Goal: Information Seeking & Learning: Learn about a topic

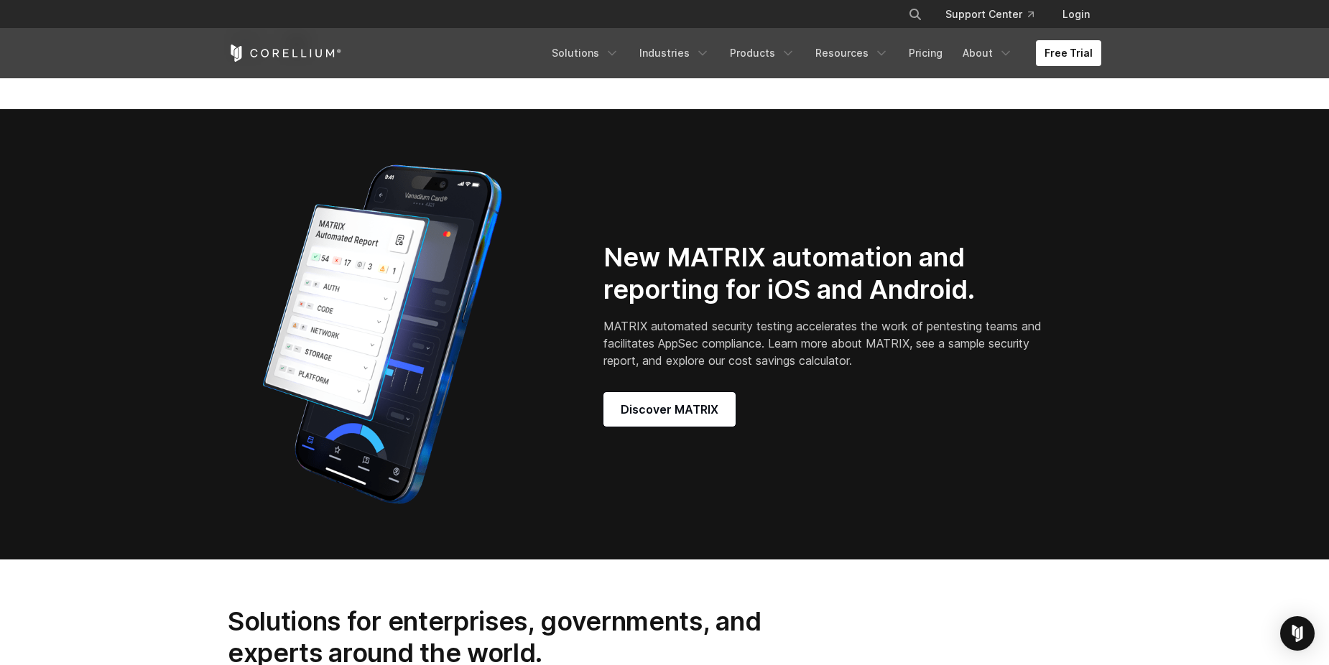
scroll to position [1252, 0]
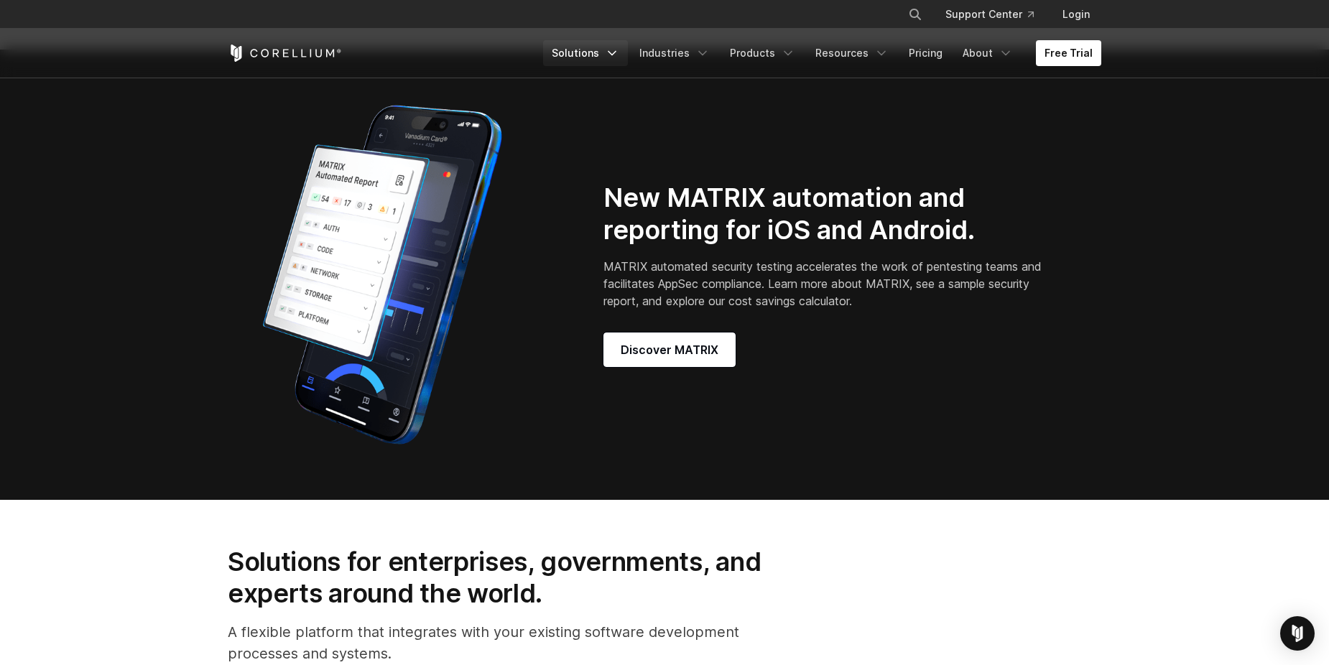
click at [614, 57] on link "Solutions" at bounding box center [585, 53] width 85 height 26
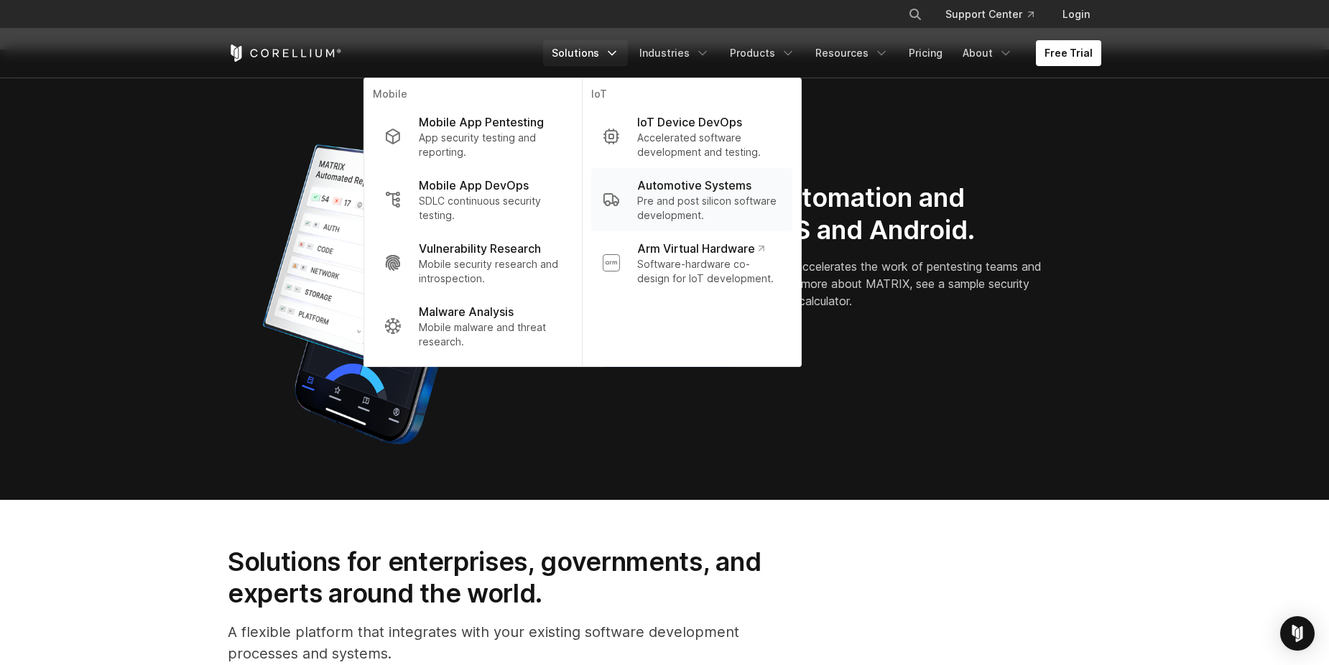
click at [777, 200] on p "Pre and post silicon software development." at bounding box center [709, 208] width 144 height 29
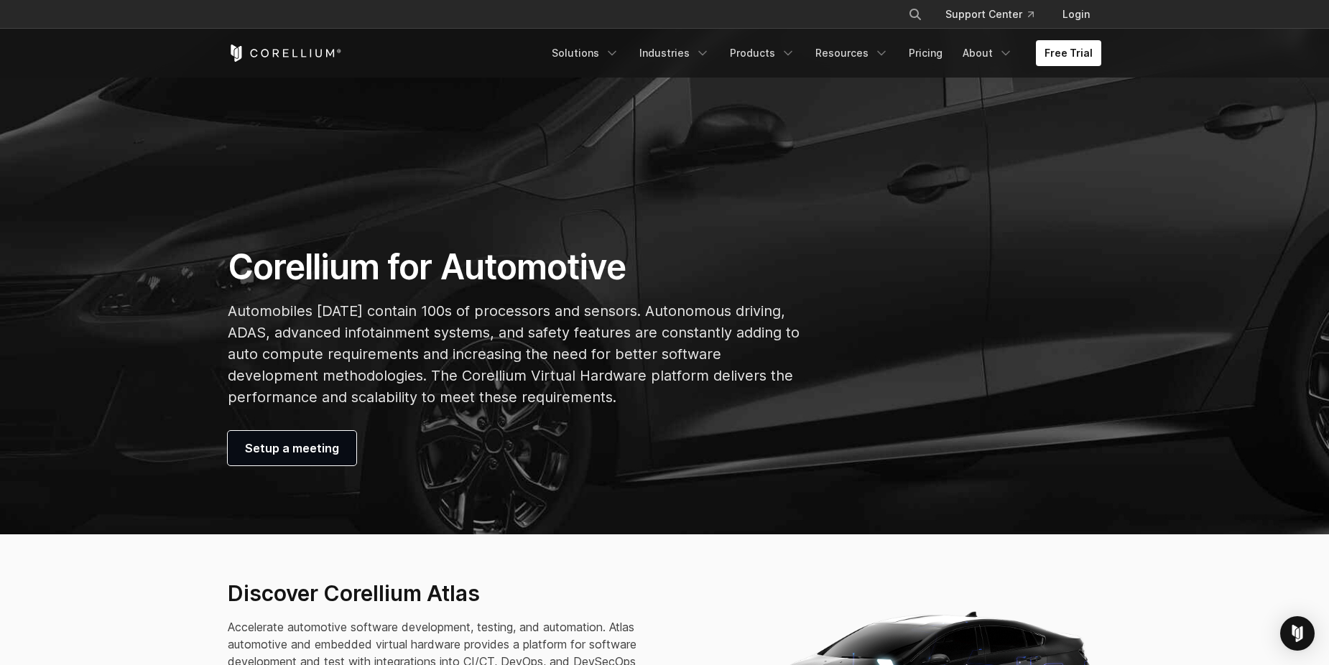
scroll to position [144, 0]
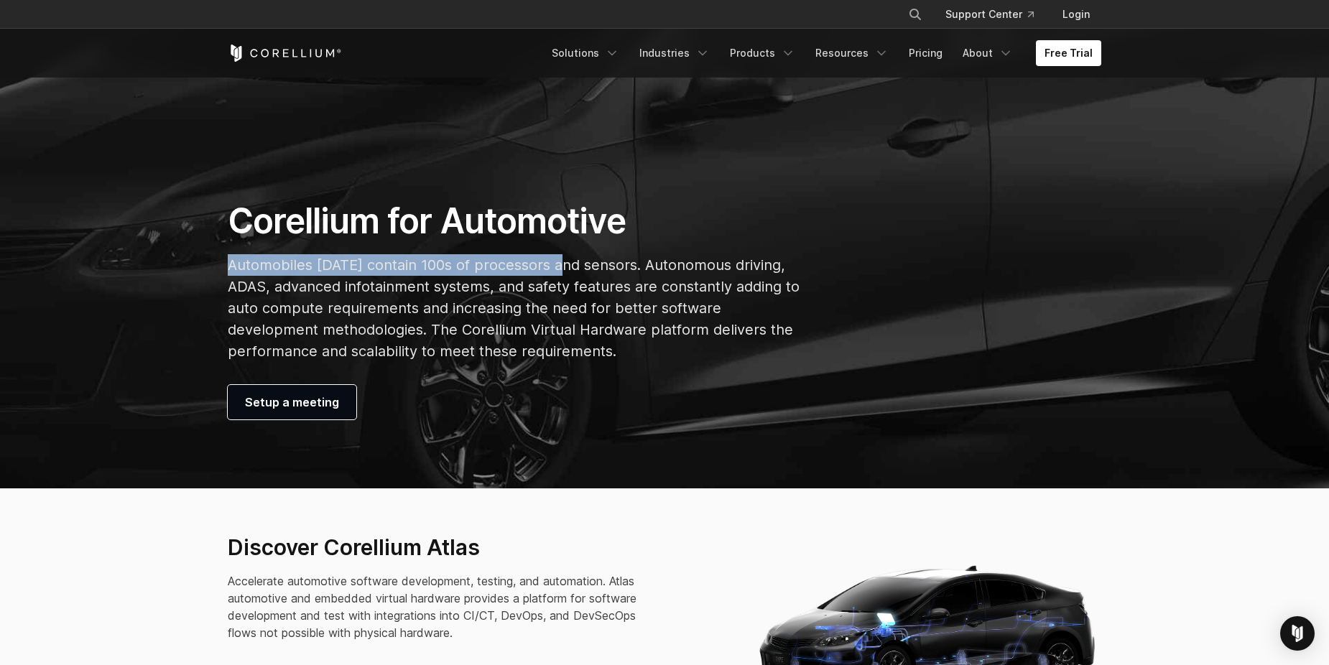
drag, startPoint x: 230, startPoint y: 259, endPoint x: 562, endPoint y: 267, distance: 332.0
click at [562, 267] on p "Automobiles [DATE] contain 100s of processors and sensors. Autonomous driving, …" at bounding box center [514, 308] width 573 height 108
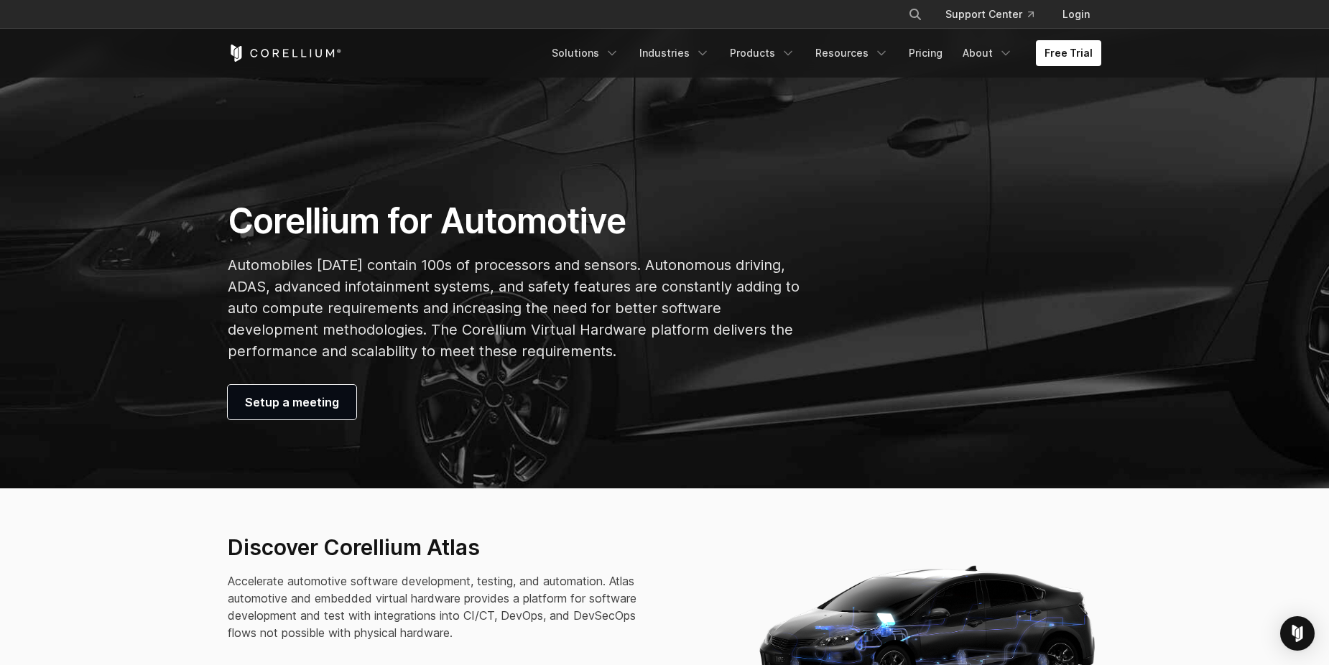
drag, startPoint x: 562, startPoint y: 267, endPoint x: 593, endPoint y: 297, distance: 43.2
click at [593, 297] on p "Automobiles [DATE] contain 100s of processors and sensors. Autonomous driving, …" at bounding box center [514, 308] width 573 height 108
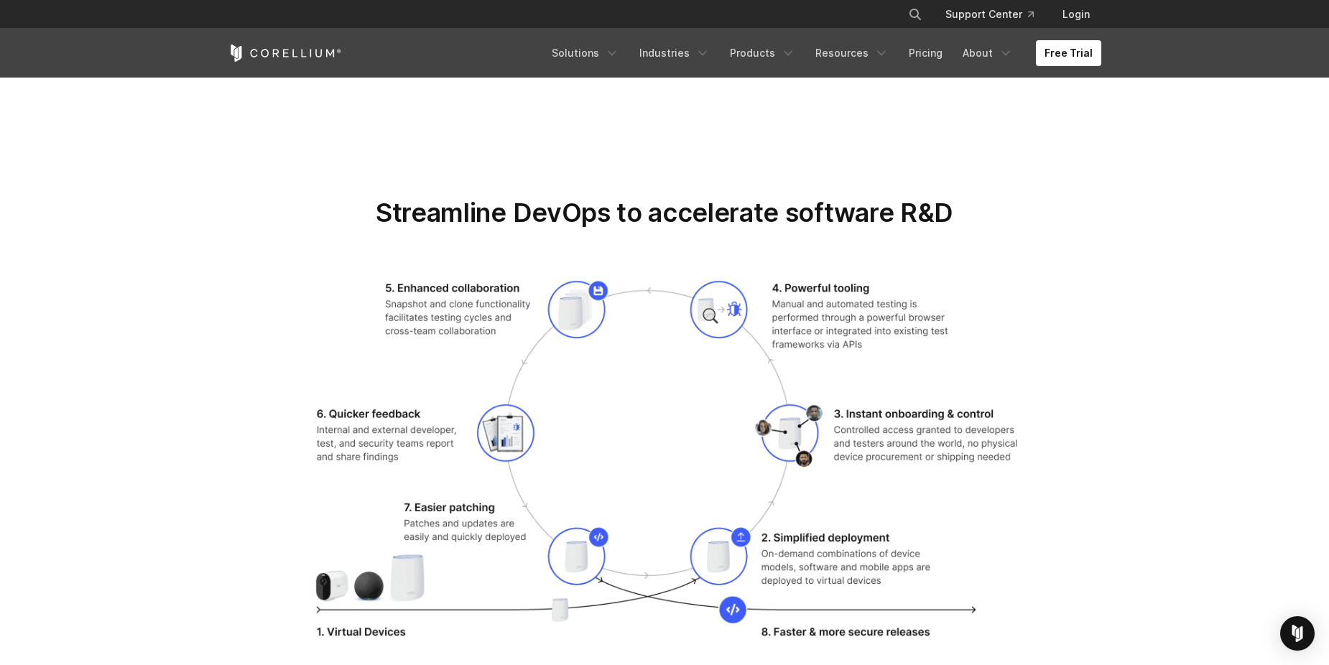
scroll to position [1461, 0]
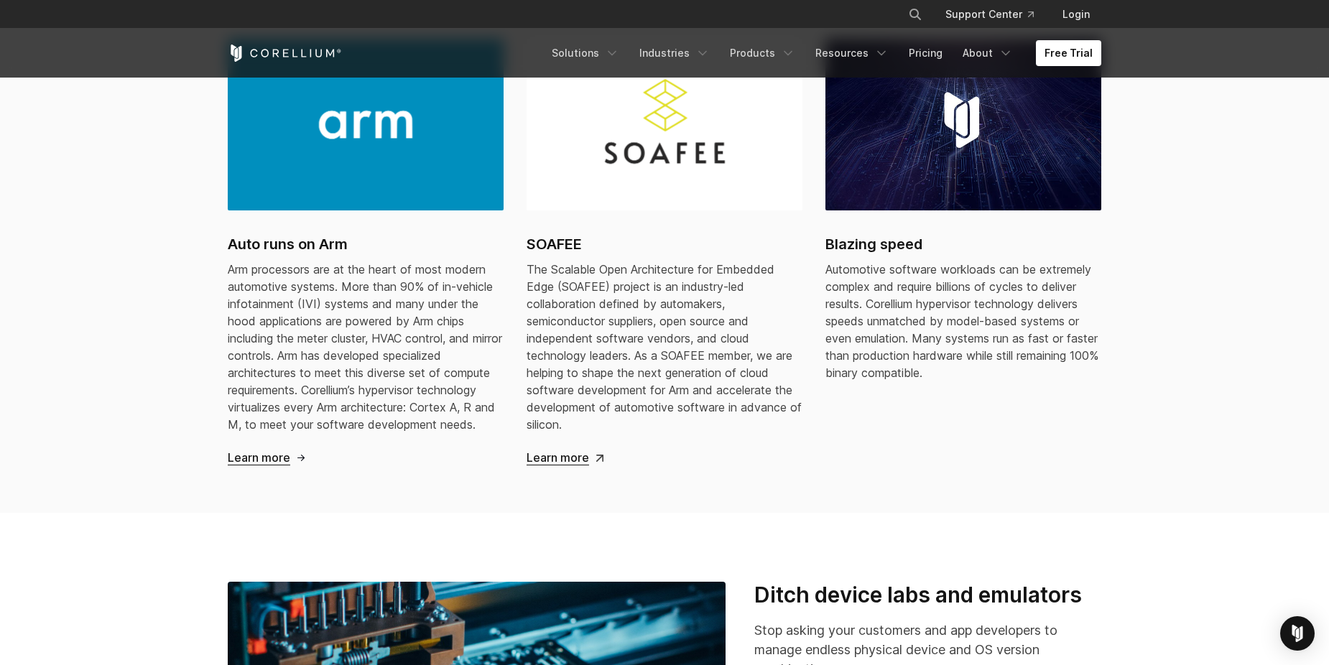
click at [249, 48] on icon "Corellium Home" at bounding box center [285, 53] width 114 height 17
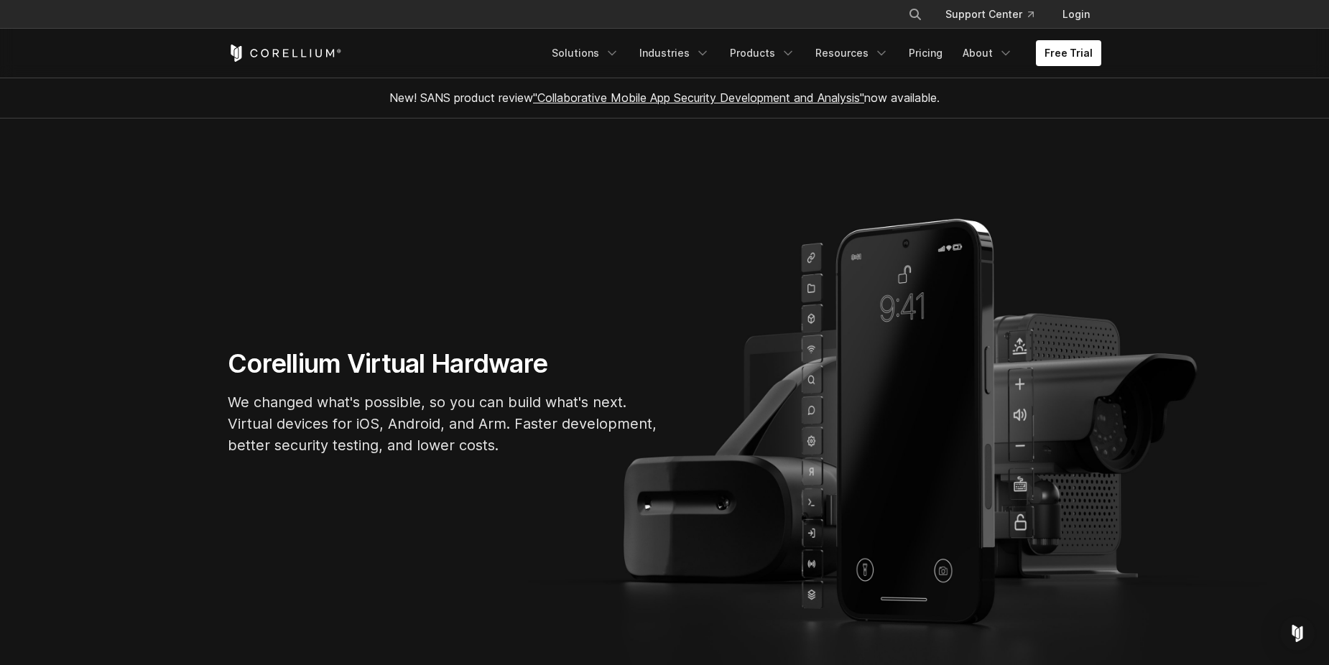
drag, startPoint x: 0, startPoint y: 0, endPoint x: 223, endPoint y: 226, distance: 317.5
click at [223, 226] on section "Corellium Virtual Hardware We changed what's possible, so you can build what's …" at bounding box center [664, 408] width 1329 height 579
click at [691, 57] on link "Industries" at bounding box center [675, 53] width 88 height 26
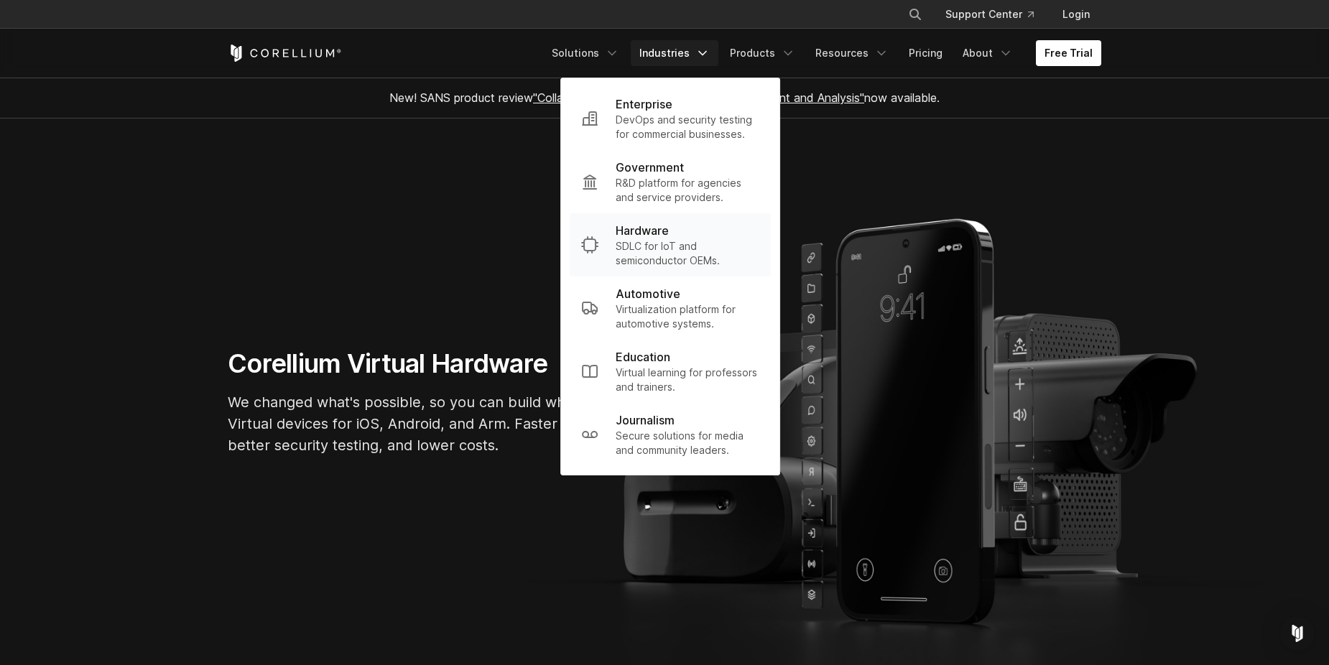
click at [688, 255] on p "SDLC for IoT and semiconductor OEMs." at bounding box center [688, 253] width 144 height 29
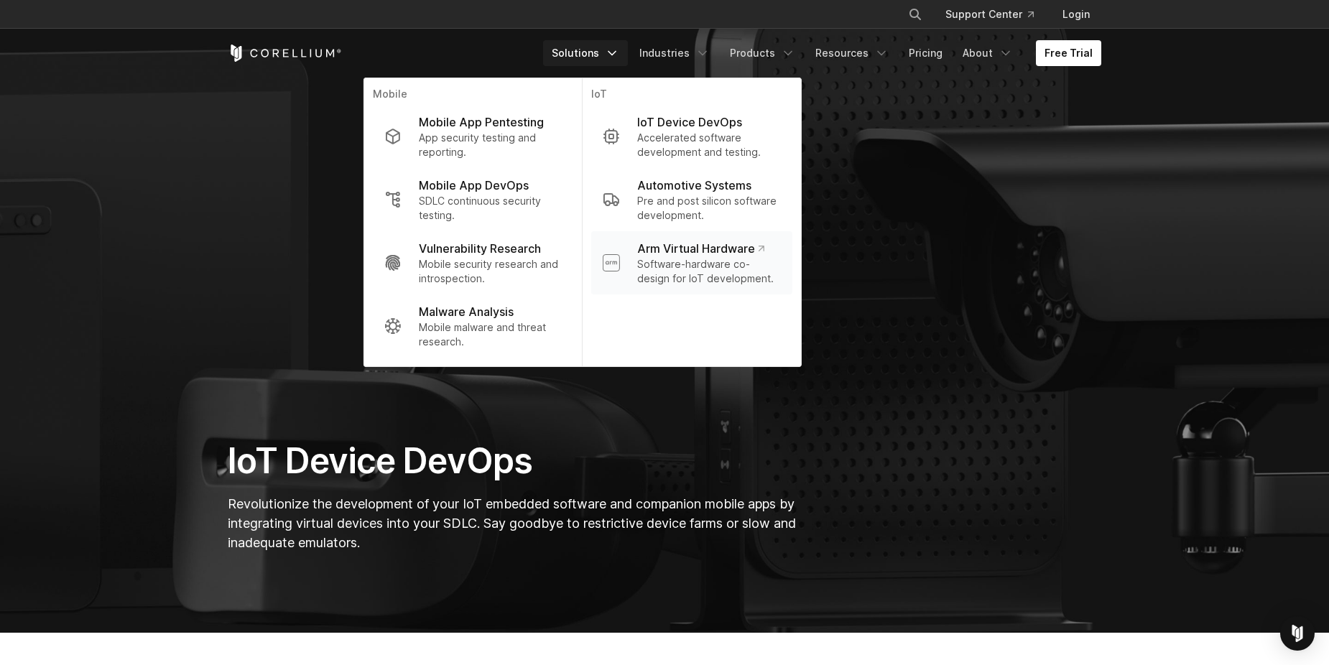
click at [721, 249] on p "Arm Virtual Hardware" at bounding box center [700, 248] width 127 height 17
